Goal: Information Seeking & Learning: Compare options

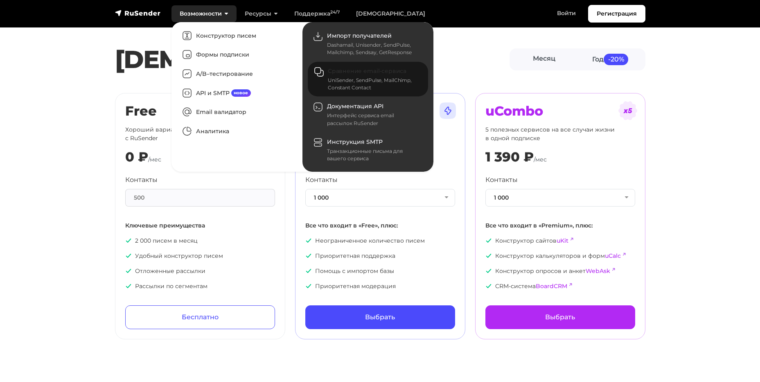
click at [349, 78] on div "UniSender, SendPulse, MailChimp, Constant Contact" at bounding box center [373, 84] width 90 height 15
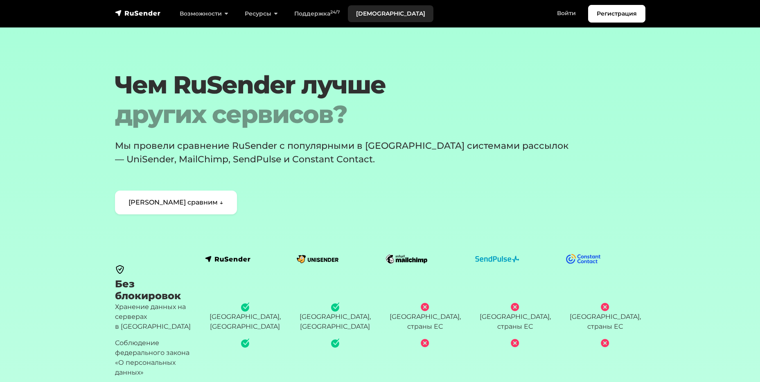
click at [370, 13] on link "[DEMOGRAPHIC_DATA]" at bounding box center [391, 13] width 86 height 17
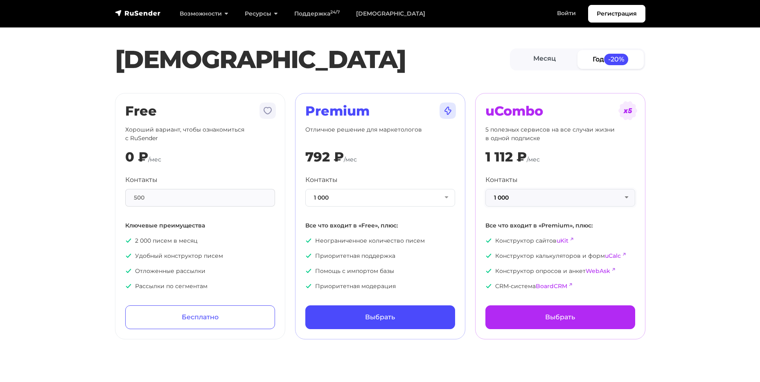
click at [624, 198] on button "1 000" at bounding box center [561, 198] width 150 height 18
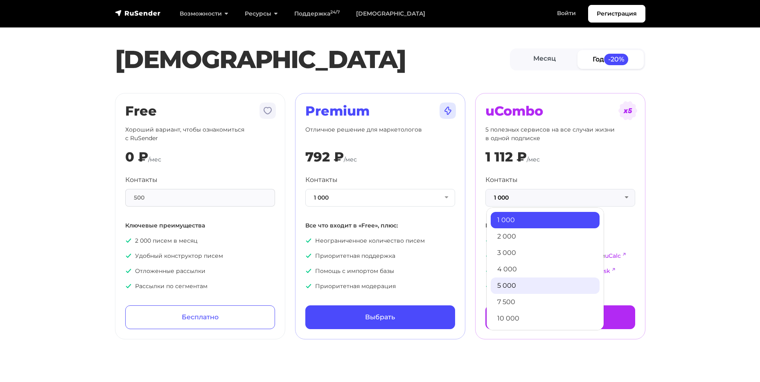
click at [532, 284] on link "5 000" at bounding box center [545, 285] width 109 height 16
